Goal: Navigation & Orientation: Find specific page/section

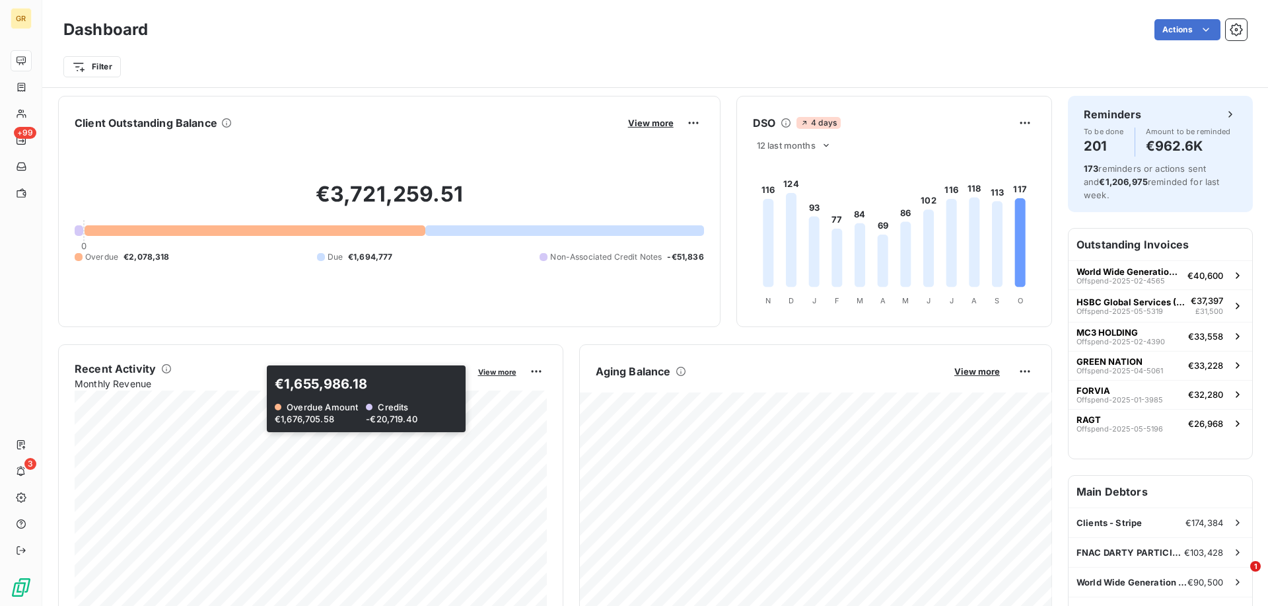
scroll to position [137, 0]
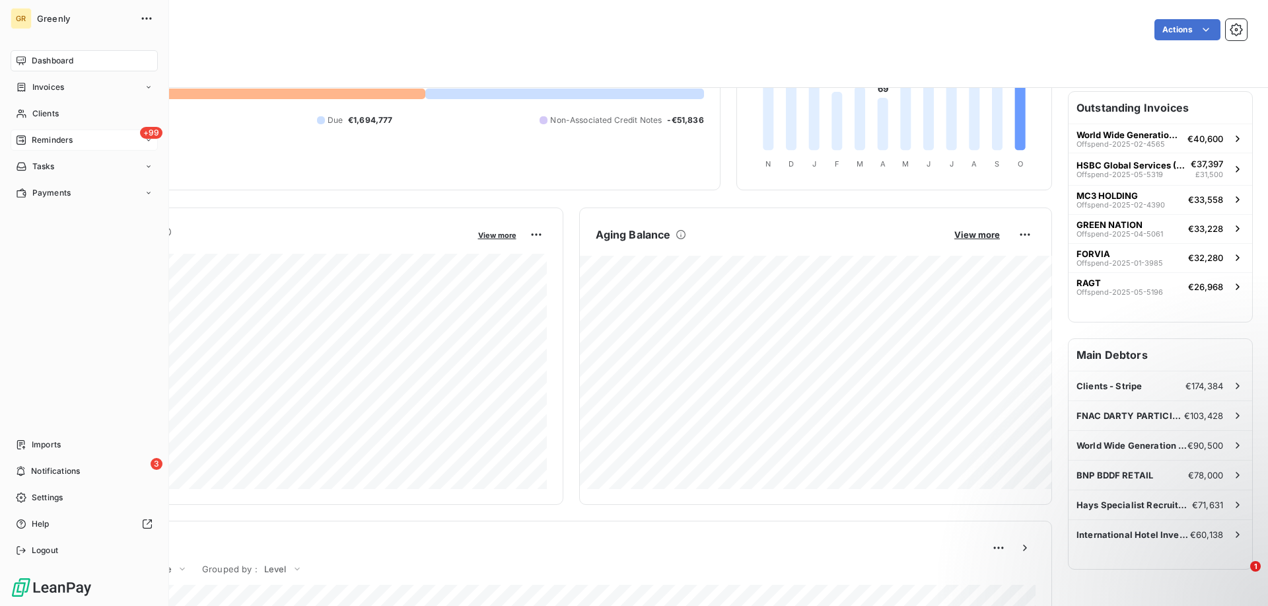
click at [77, 133] on div "+99 Reminders" at bounding box center [84, 139] width 147 height 21
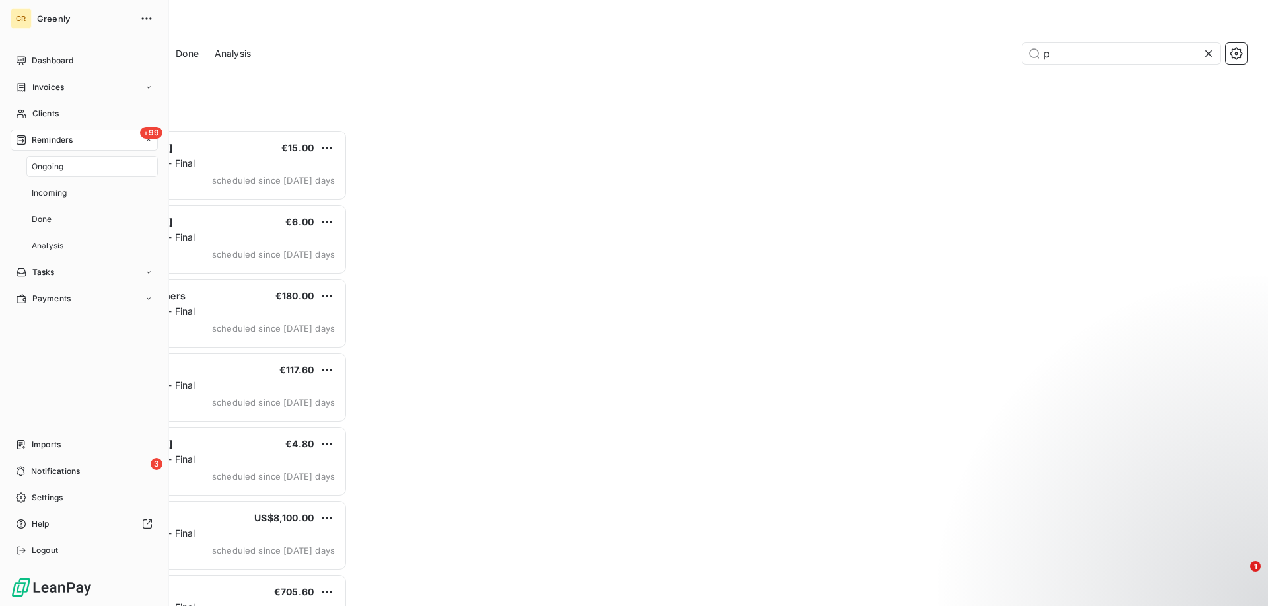
scroll to position [476, 284]
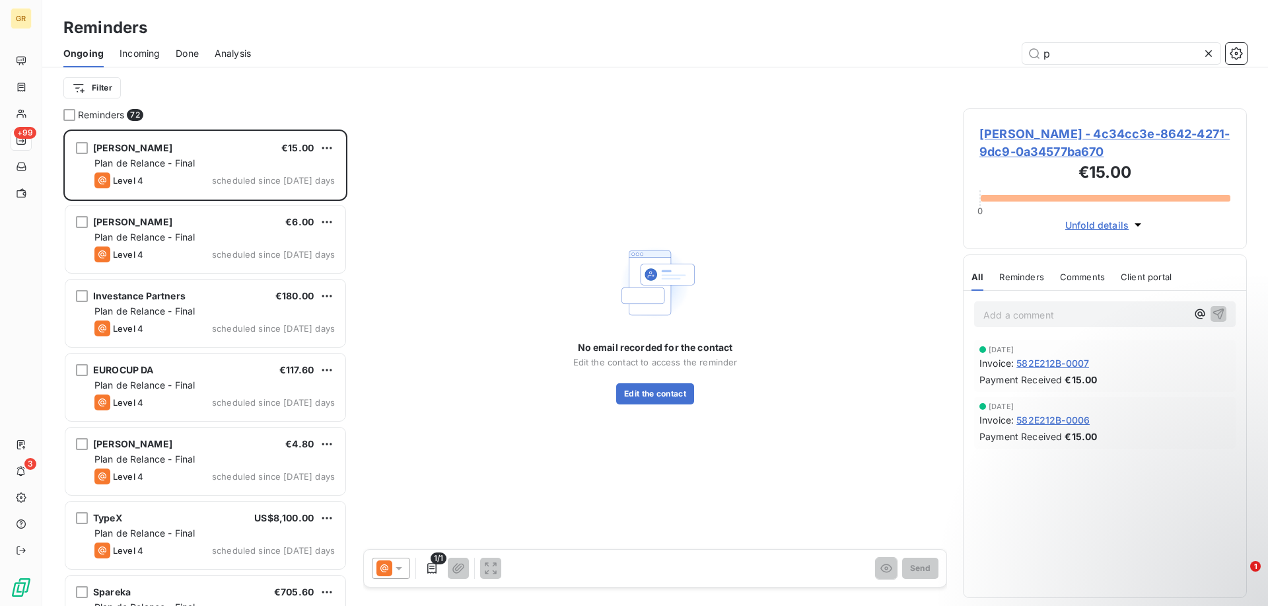
click at [518, 41] on div "Ongoing Incoming Done Analysis p" at bounding box center [655, 54] width 1226 height 28
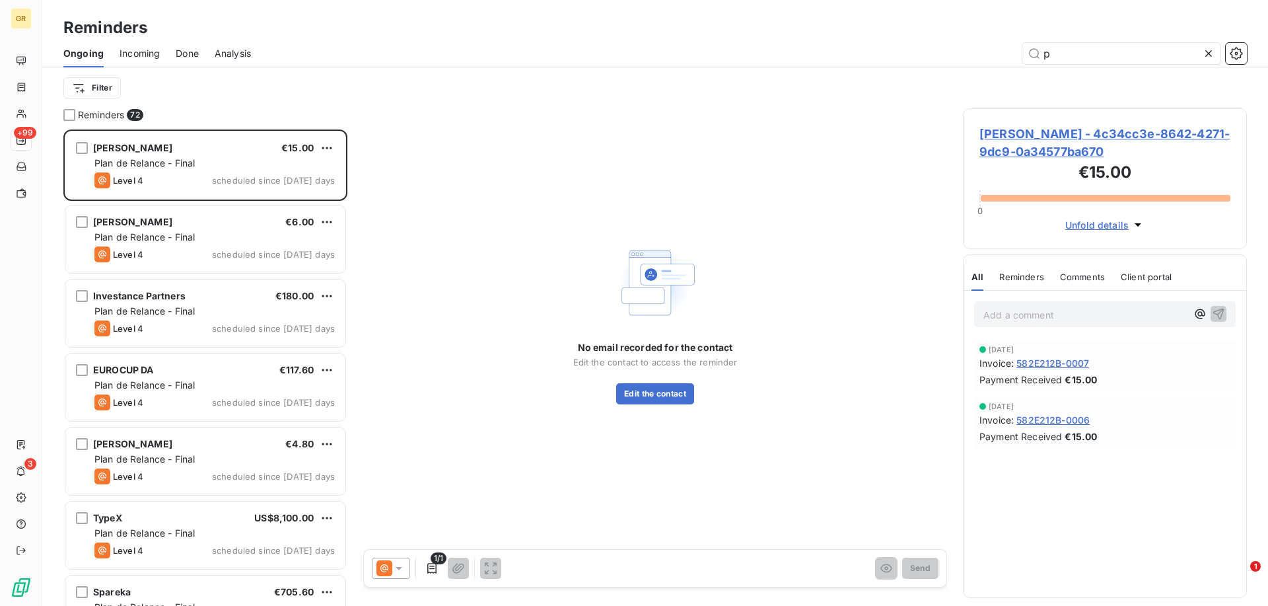
click at [1209, 57] on icon at bounding box center [1208, 53] width 13 height 13
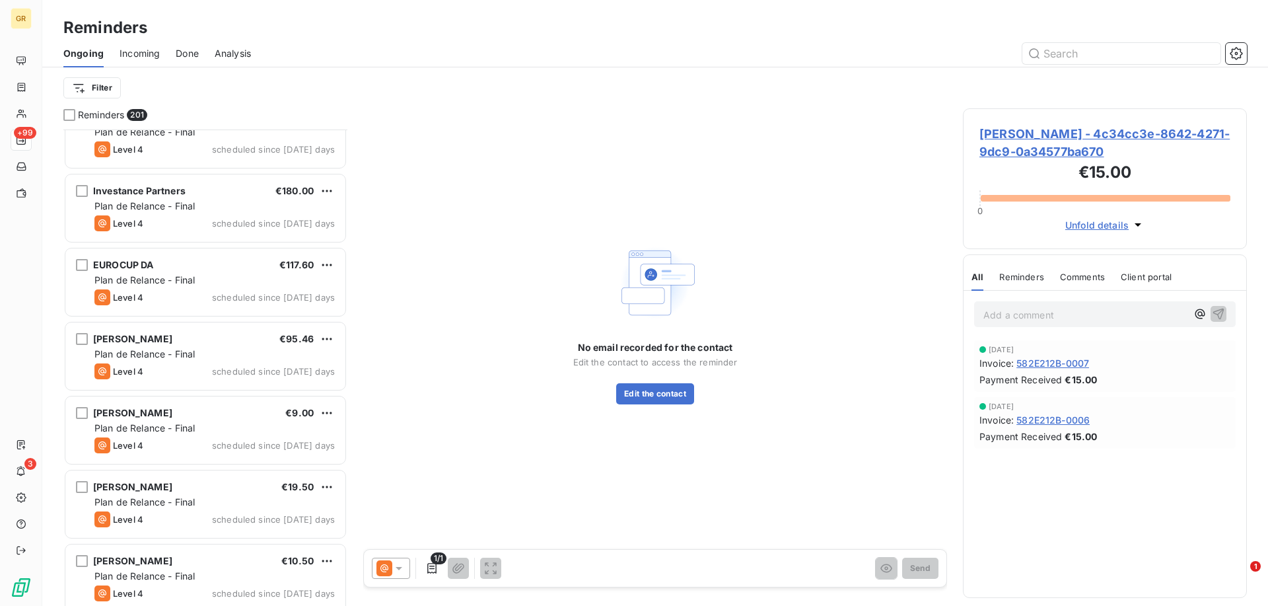
scroll to position [634, 0]
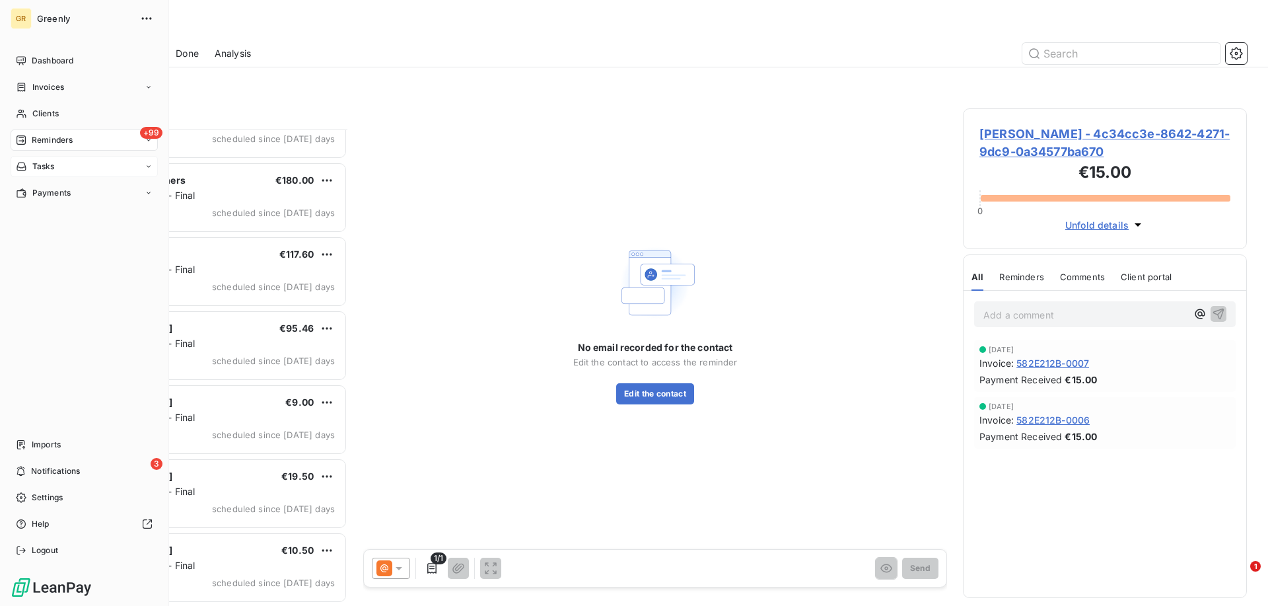
click at [20, 170] on icon at bounding box center [21, 166] width 9 height 8
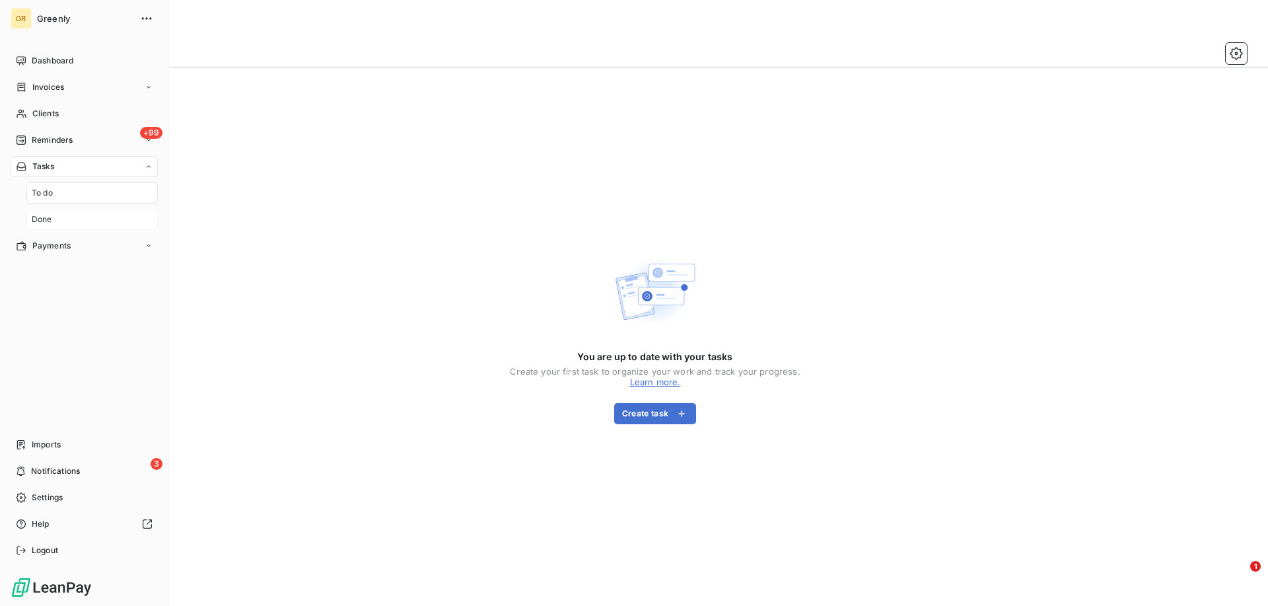
click at [56, 217] on div "Done" at bounding box center [91, 219] width 131 height 21
click at [75, 192] on div "Payments" at bounding box center [84, 192] width 147 height 21
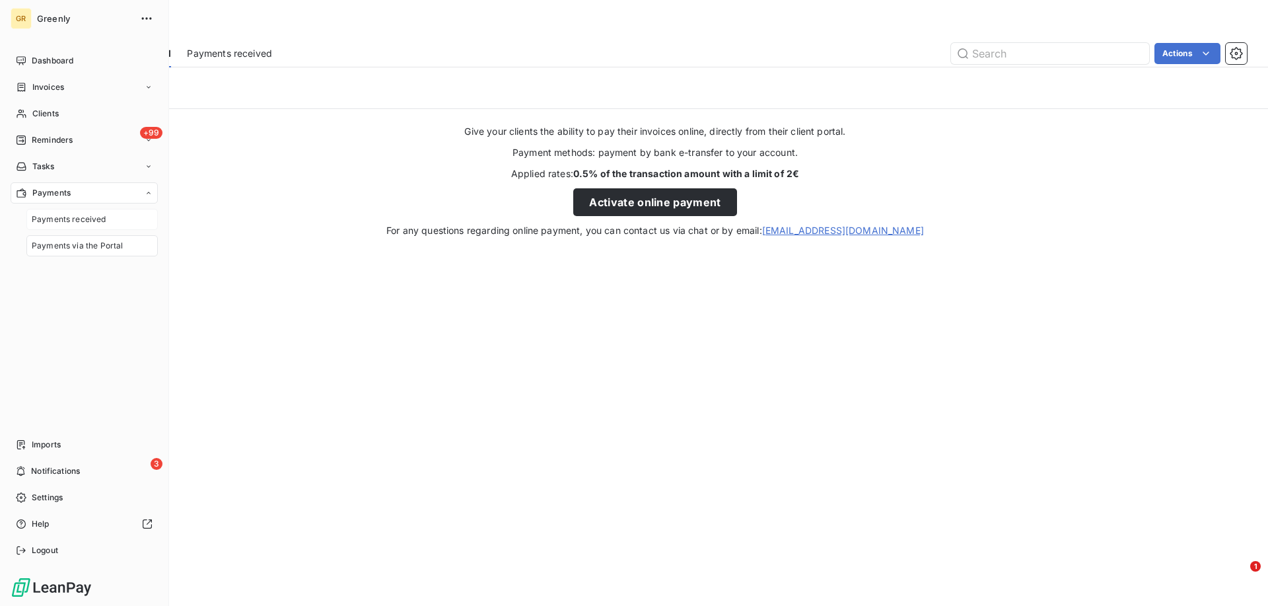
click at [77, 215] on span "Payments received" at bounding box center [69, 219] width 75 height 12
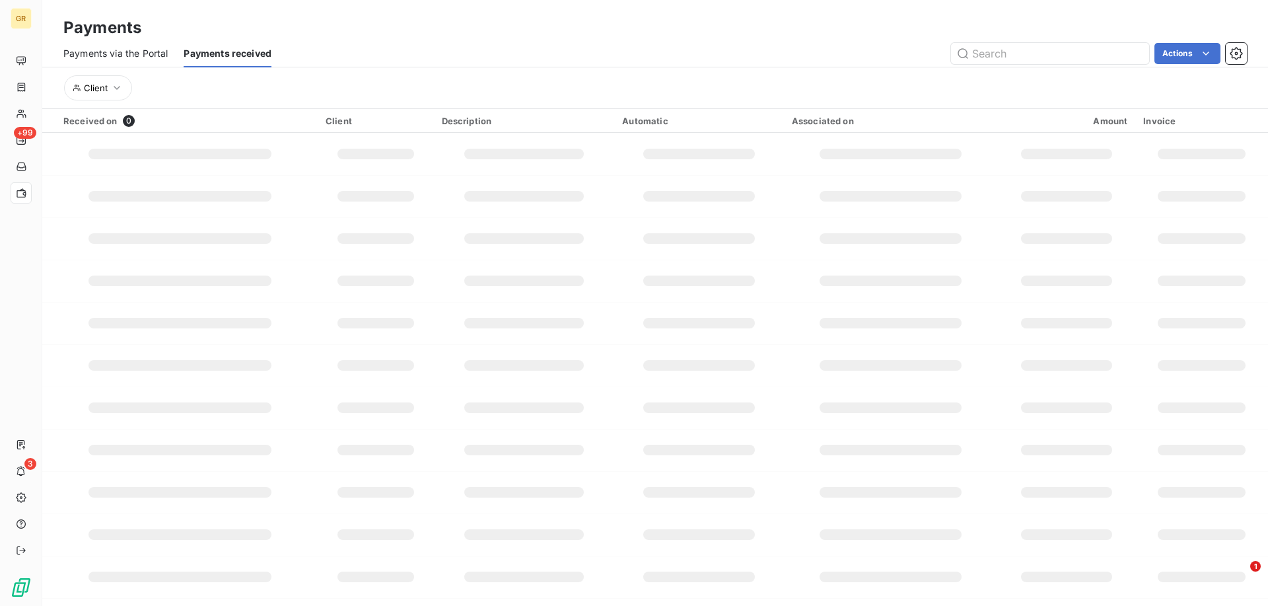
click at [141, 52] on span "Payments via the Portal" at bounding box center [115, 53] width 104 height 13
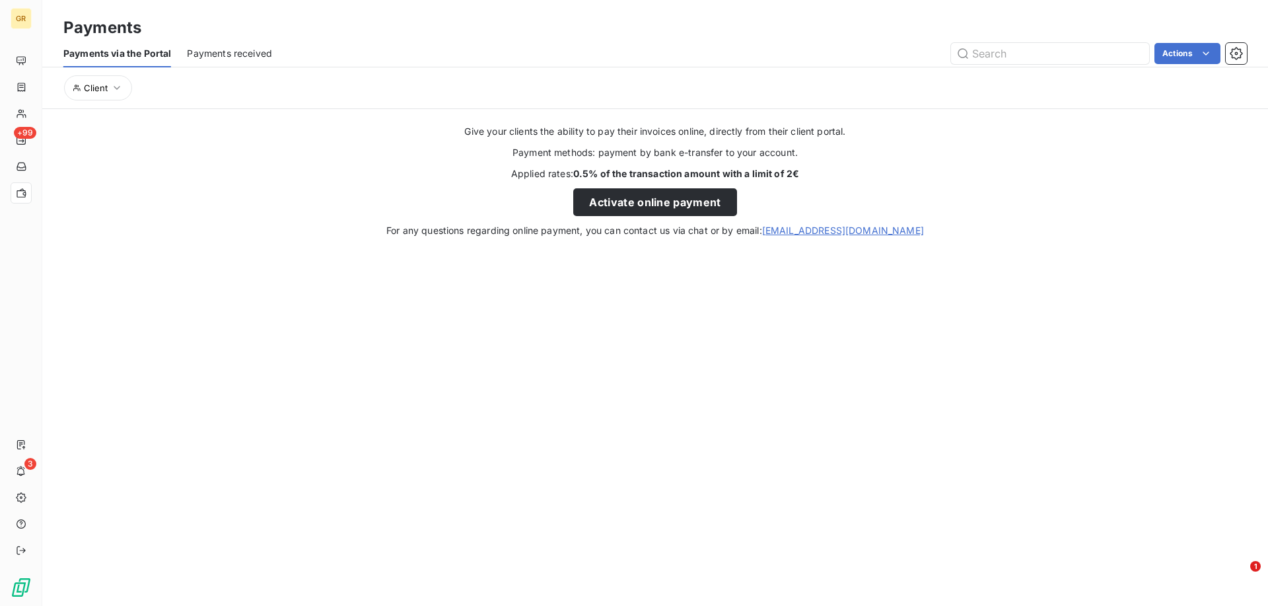
click at [223, 56] on span "Payments received" at bounding box center [229, 53] width 85 height 13
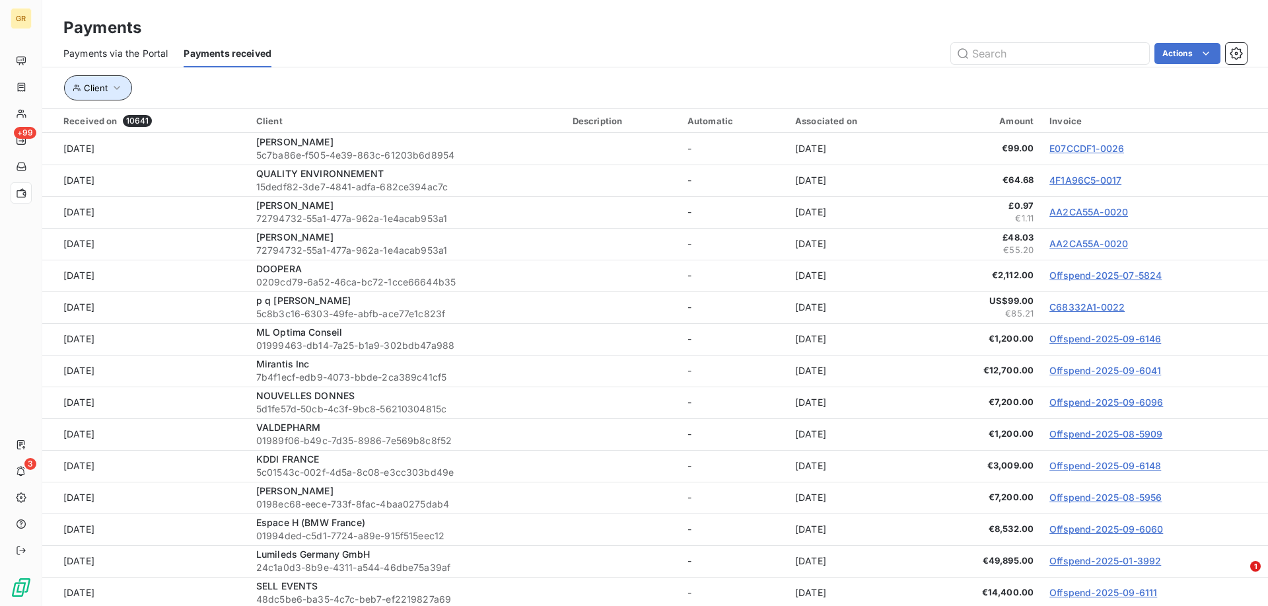
click at [116, 94] on button "Client" at bounding box center [98, 87] width 68 height 25
click at [419, 34] on div "Payments" at bounding box center [655, 28] width 1226 height 24
click at [640, 65] on div "Payments via the Portal Payments received Actions" at bounding box center [655, 54] width 1226 height 28
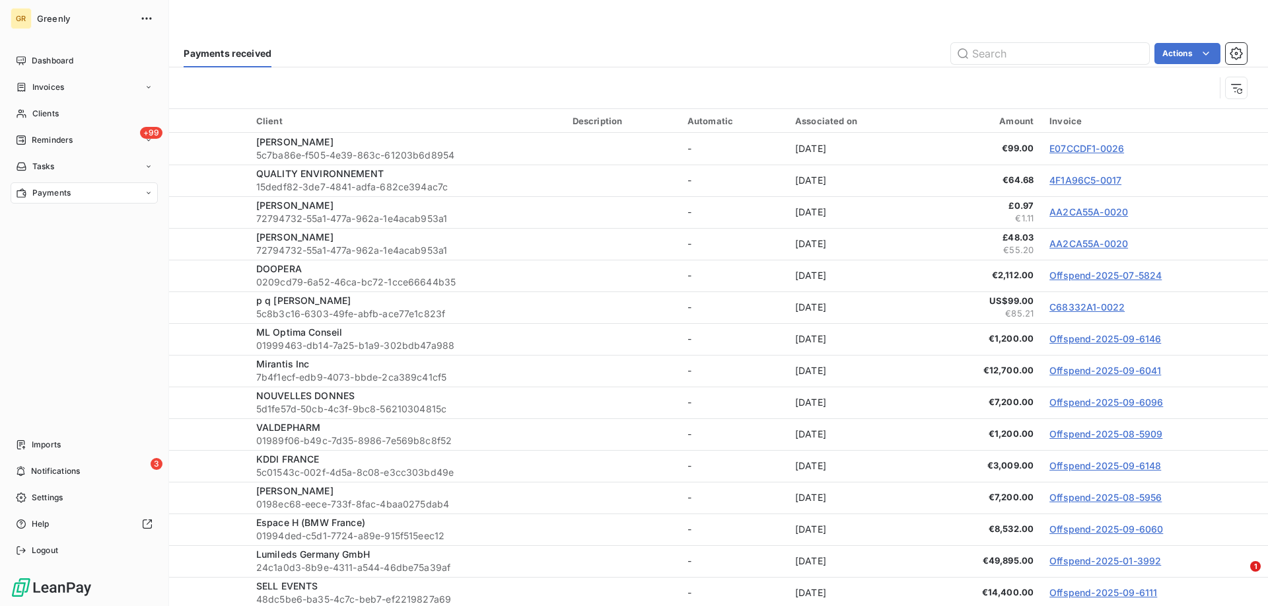
click at [94, 195] on div "Payments" at bounding box center [84, 192] width 147 height 21
click at [94, 219] on span "Payments received" at bounding box center [69, 219] width 75 height 12
click at [98, 250] on span "Payments via the Portal" at bounding box center [77, 246] width 91 height 12
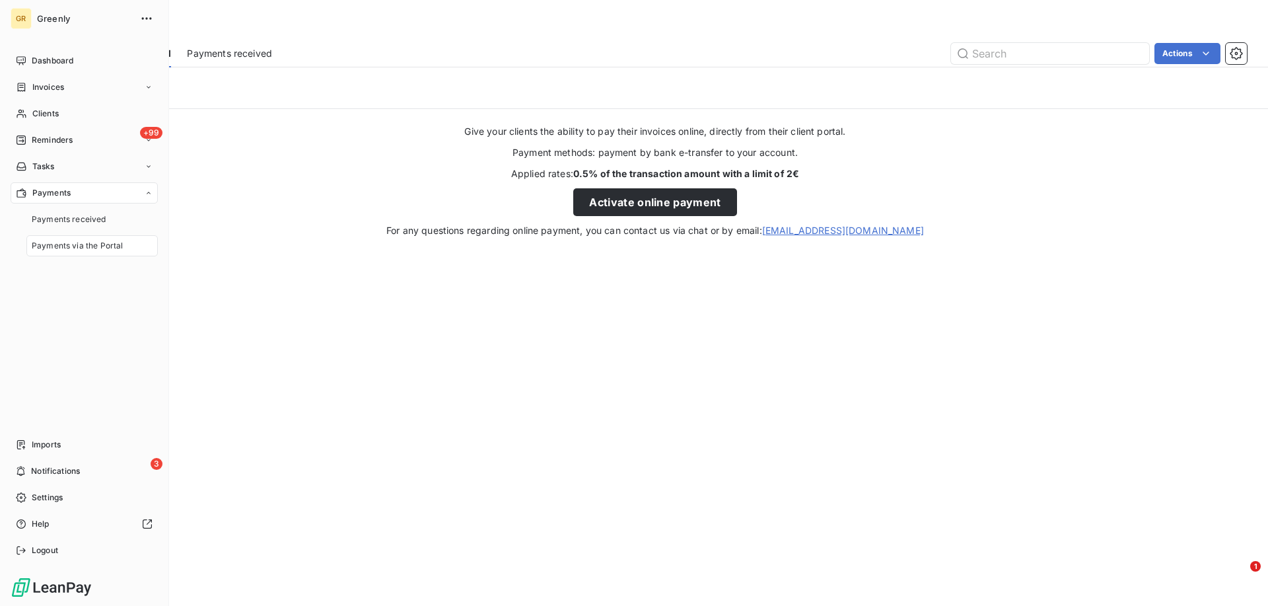
click at [94, 232] on nav "Payments received Payments via the Portal" at bounding box center [91, 233] width 131 height 48
click at [92, 220] on span "Payments received" at bounding box center [69, 219] width 75 height 12
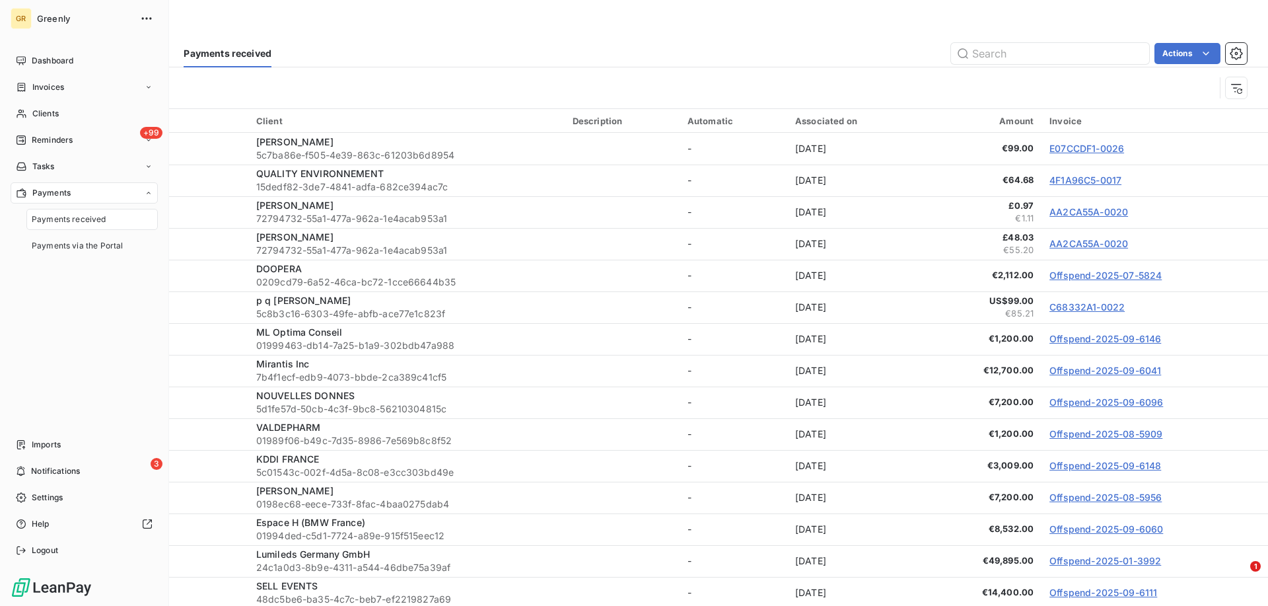
click at [118, 347] on div "Dashboard Invoices Clients +99 Reminders Tasks Payments Payments received Payme…" at bounding box center [84, 305] width 147 height 511
